Goal: Check status: Check status

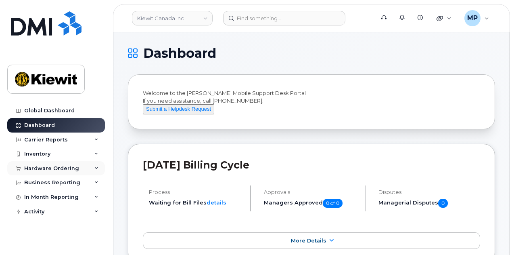
click at [48, 168] on div "Hardware Ordering" at bounding box center [51, 168] width 55 height 6
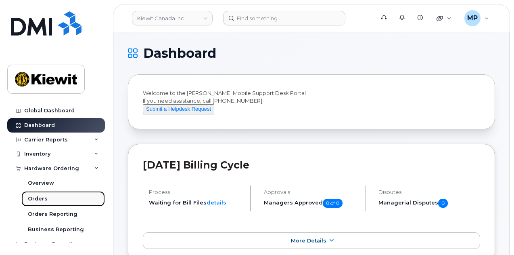
click at [46, 196] on div "Orders" at bounding box center [38, 198] width 20 height 7
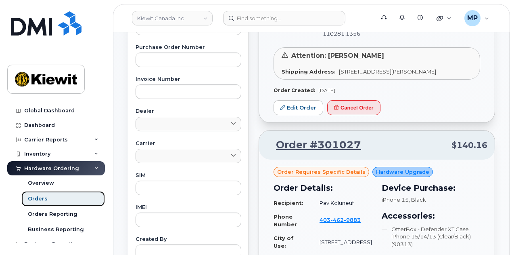
scroll to position [121, 0]
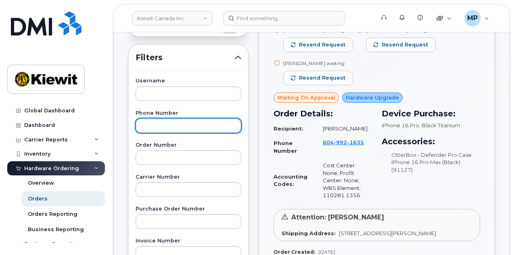
click at [182, 126] on input "text" at bounding box center [189, 125] width 106 height 15
paste input "206 595 4817"
type input "206 595 4817"
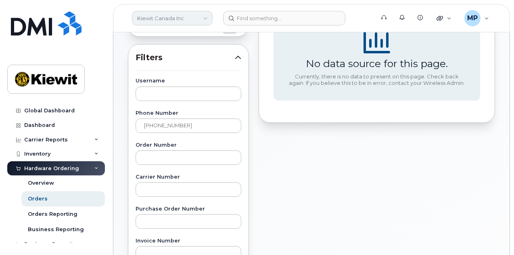
click at [199, 19] on link "Kiewit Canada Inc" at bounding box center [172, 18] width 81 height 15
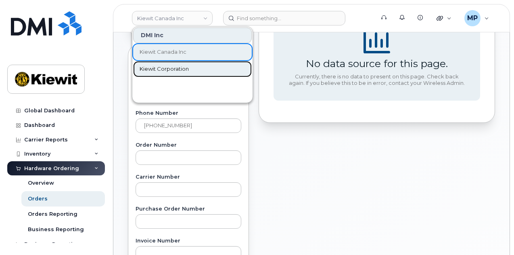
click at [160, 65] on span "Kiewit Corporation" at bounding box center [164, 69] width 49 height 8
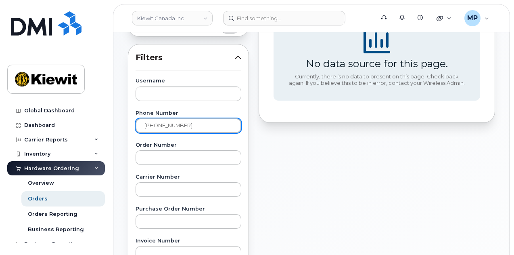
click at [199, 122] on input "206 595 4817" at bounding box center [189, 125] width 106 height 15
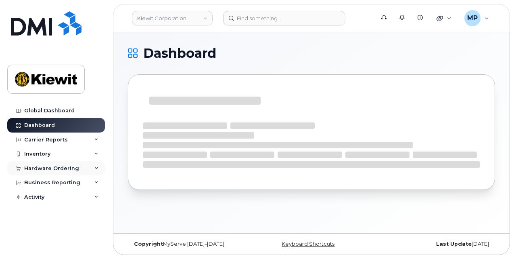
click at [54, 163] on div "Hardware Ordering" at bounding box center [56, 168] width 98 height 15
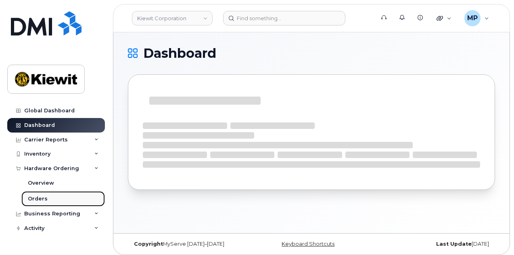
click at [54, 198] on link "Orders" at bounding box center [63, 198] width 84 height 15
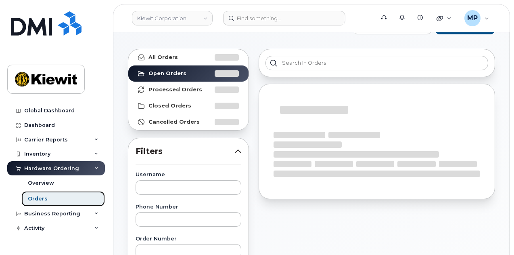
scroll to position [40, 0]
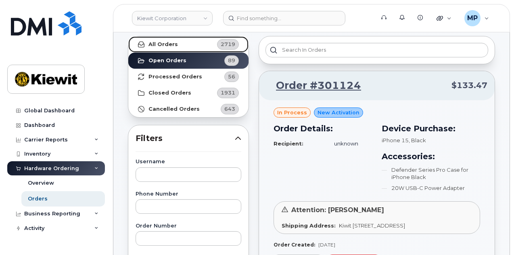
click at [184, 48] on link "All Orders 2719" at bounding box center [188, 44] width 120 height 16
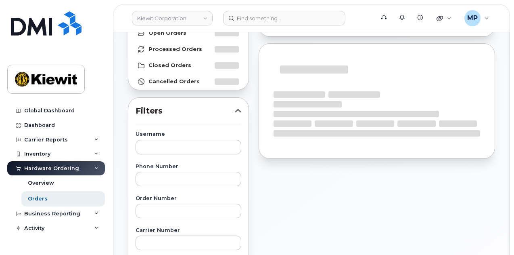
scroll to position [81, 0]
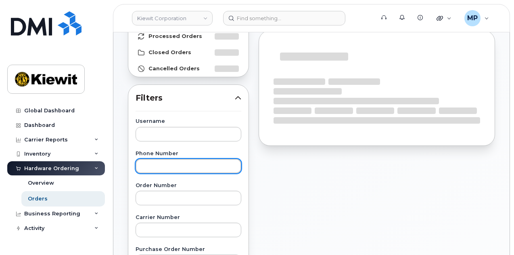
click at [174, 167] on input "text" at bounding box center [189, 166] width 106 height 15
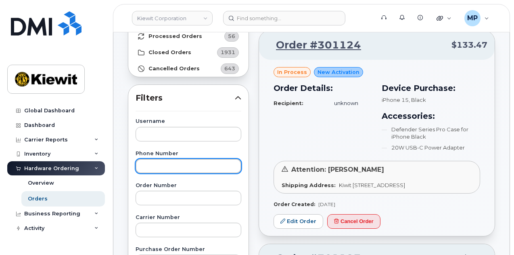
paste input "206 595 4817"
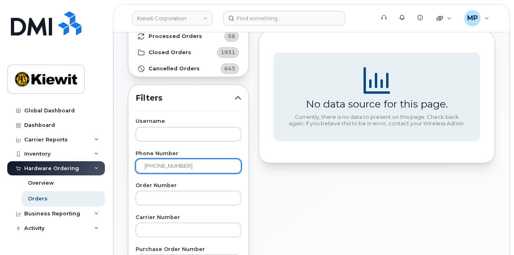
click at [171, 165] on input "206 595 4817" at bounding box center [189, 166] width 106 height 15
type input "2065954817"
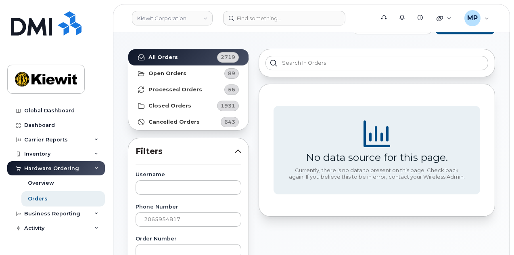
scroll to position [40, 0]
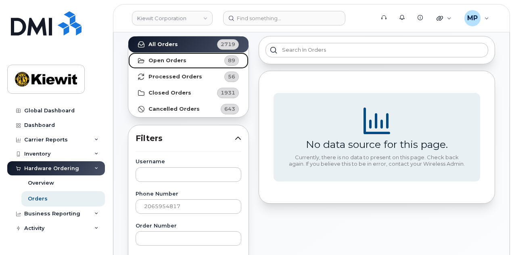
click at [199, 57] on link "Open Orders 89" at bounding box center [188, 60] width 120 height 16
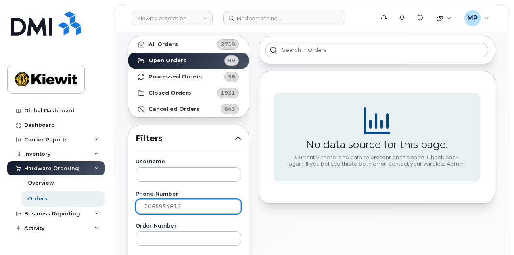
drag, startPoint x: 199, startPoint y: 202, endPoint x: 81, endPoint y: 203, distance: 117.9
click at [186, 207] on input "text" at bounding box center [189, 206] width 106 height 15
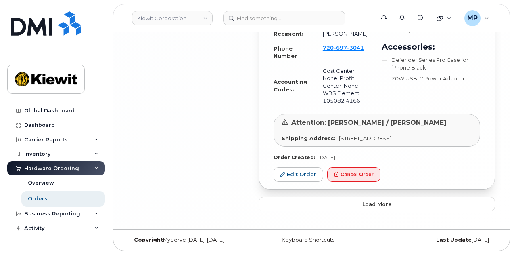
scroll to position [2256, 0]
click at [384, 201] on span "Load more" at bounding box center [376, 204] width 29 height 8
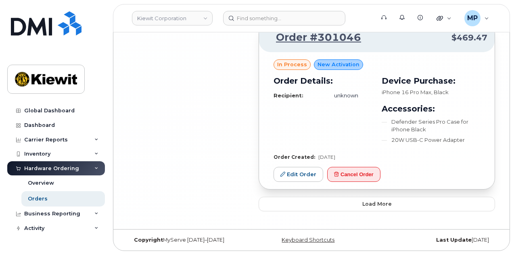
scroll to position [4201, 0]
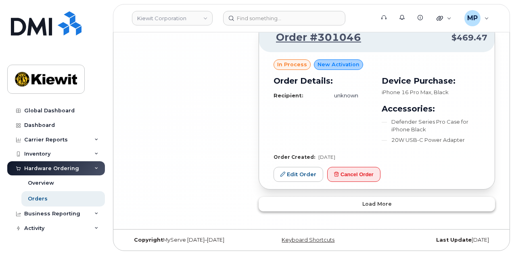
click at [374, 207] on span "Load more" at bounding box center [376, 204] width 29 height 8
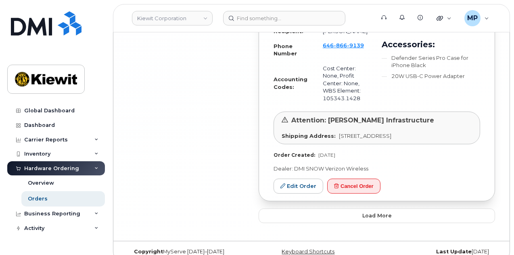
scroll to position [6219, 0]
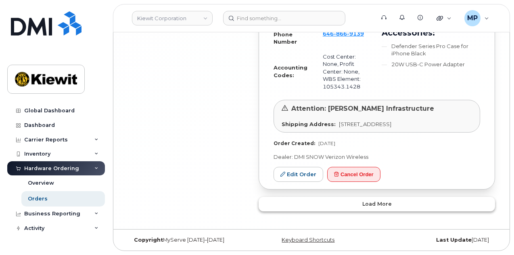
click at [366, 207] on span "Load more" at bounding box center [376, 204] width 29 height 8
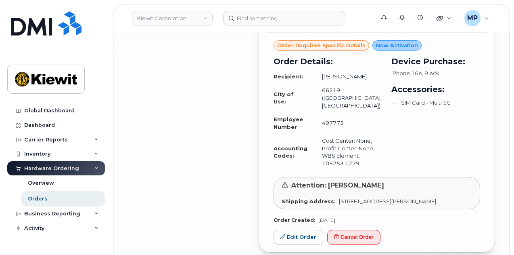
scroll to position [6380, 0]
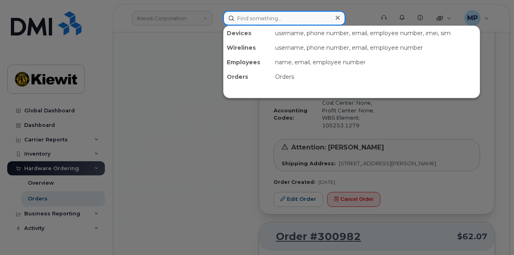
click at [296, 21] on input at bounding box center [284, 18] width 122 height 15
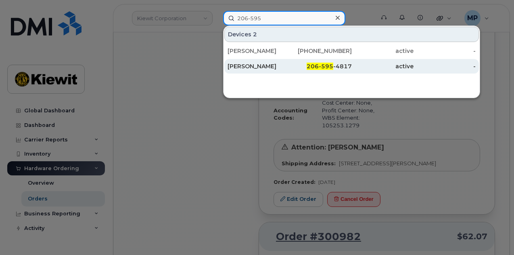
type input "206-595"
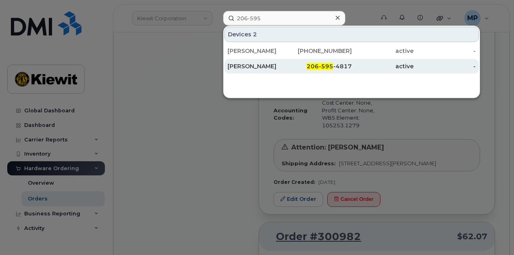
click at [308, 65] on div "206-595 -4817" at bounding box center [321, 66] width 62 height 8
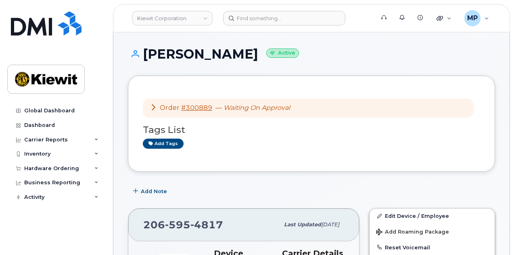
click at [154, 106] on icon at bounding box center [153, 107] width 6 height 6
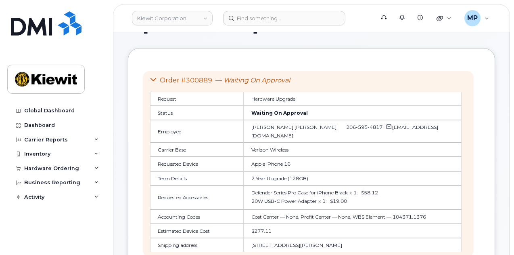
scroll to position [40, 0]
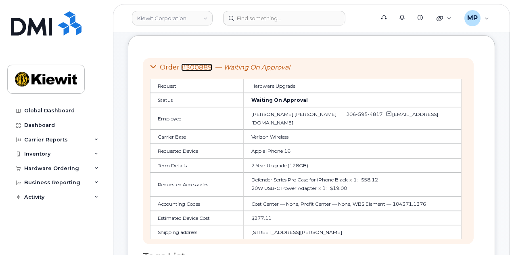
click at [199, 67] on link "#300889" at bounding box center [196, 67] width 31 height 8
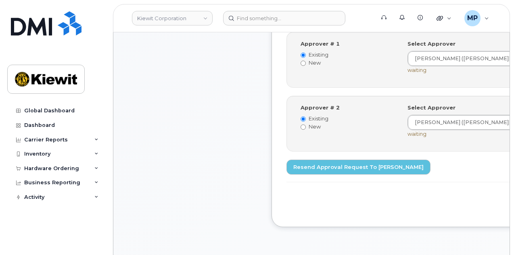
scroll to position [363, 0]
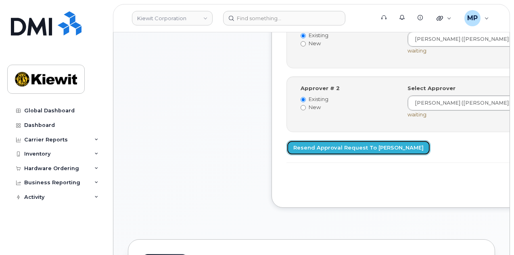
click at [376, 153] on link "Resend Approval Request to [PERSON_NAME]" at bounding box center [359, 147] width 144 height 15
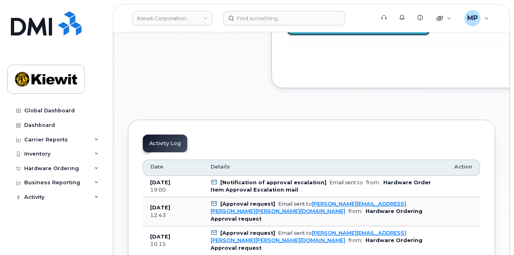
scroll to position [444, 0]
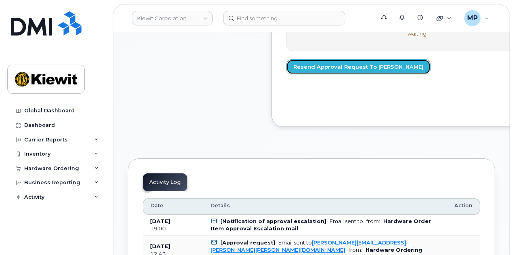
click at [345, 71] on link "Resend Approval Request to [PERSON_NAME]" at bounding box center [359, 66] width 144 height 15
click at [314, 70] on link "Resend Approval Request to [PERSON_NAME]" at bounding box center [359, 66] width 144 height 15
